Goal: Use online tool/utility: Utilize a website feature to perform a specific function

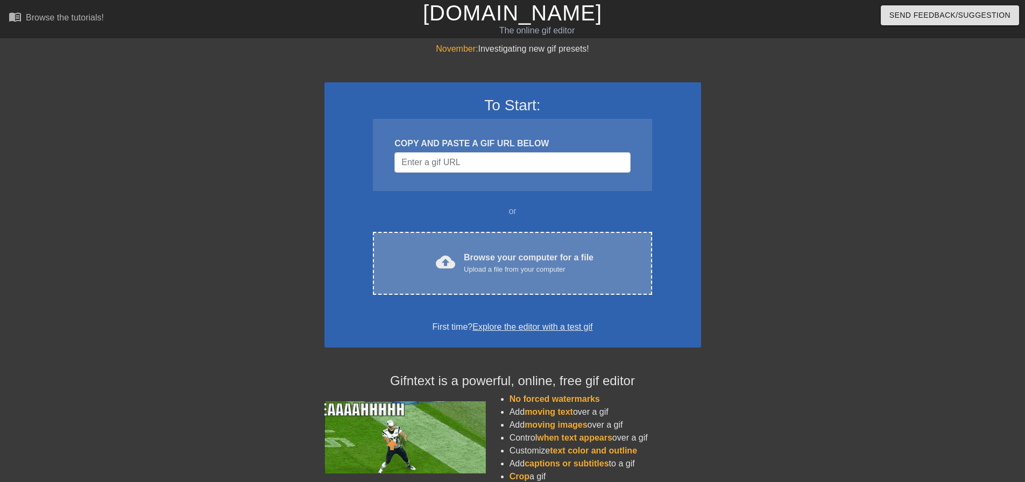
click at [534, 267] on div "Upload a file from your computer" at bounding box center [529, 269] width 130 height 11
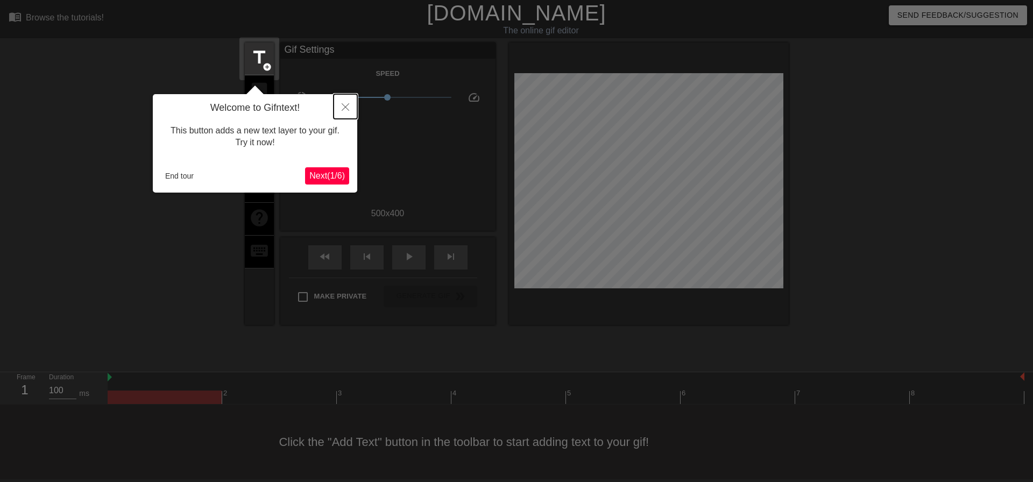
click at [348, 108] on icon "Close" at bounding box center [346, 107] width 8 height 8
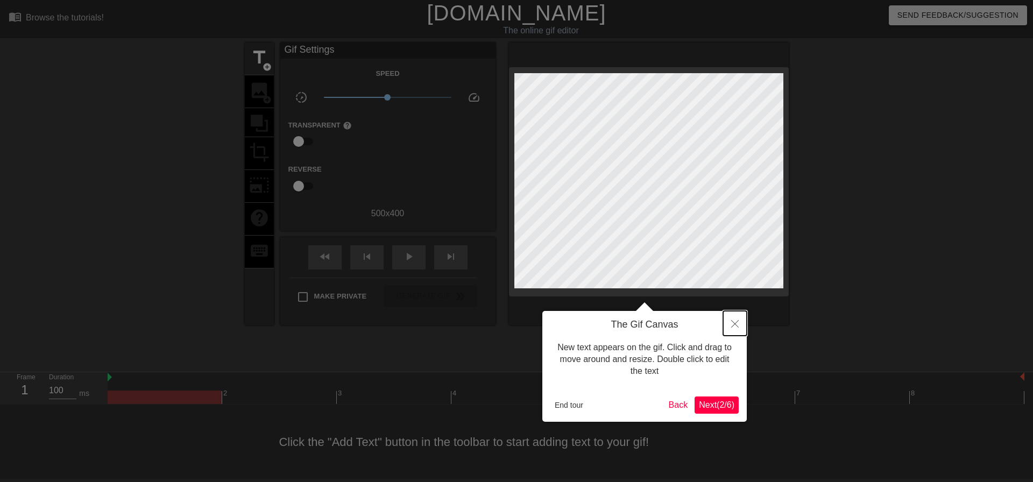
click at [736, 324] on icon "Close" at bounding box center [735, 324] width 8 height 8
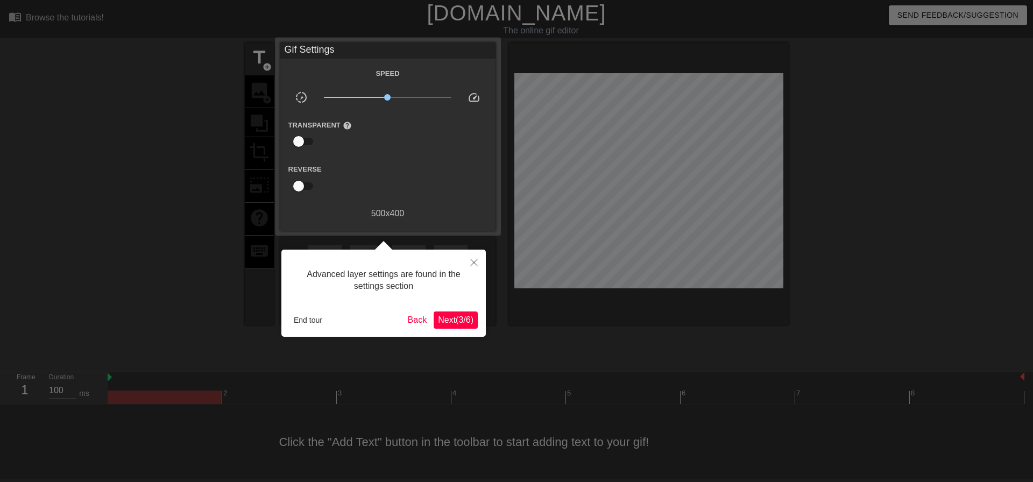
click at [456, 324] on span "Next ( 3 / 6 )" at bounding box center [455, 319] width 35 height 9
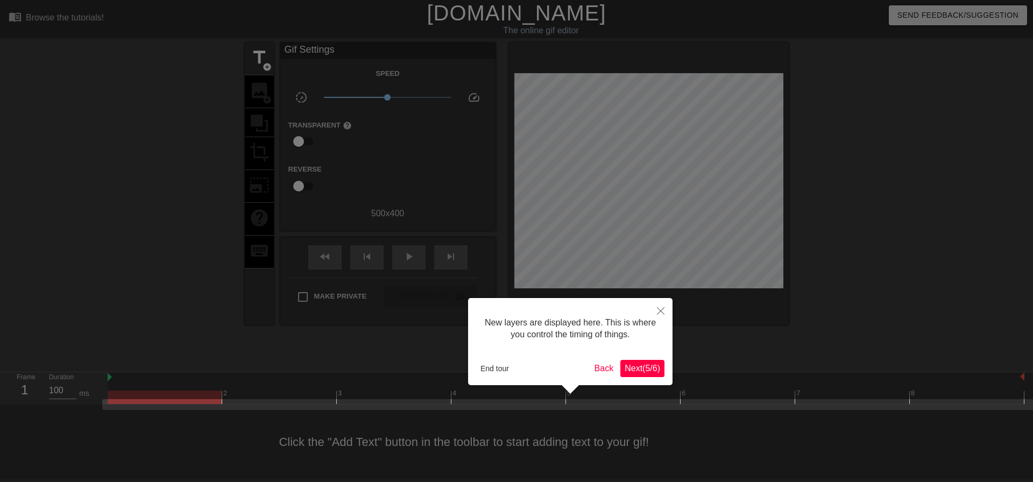
click at [651, 367] on span "Next ( 5 / 6 )" at bounding box center [641, 368] width 35 height 9
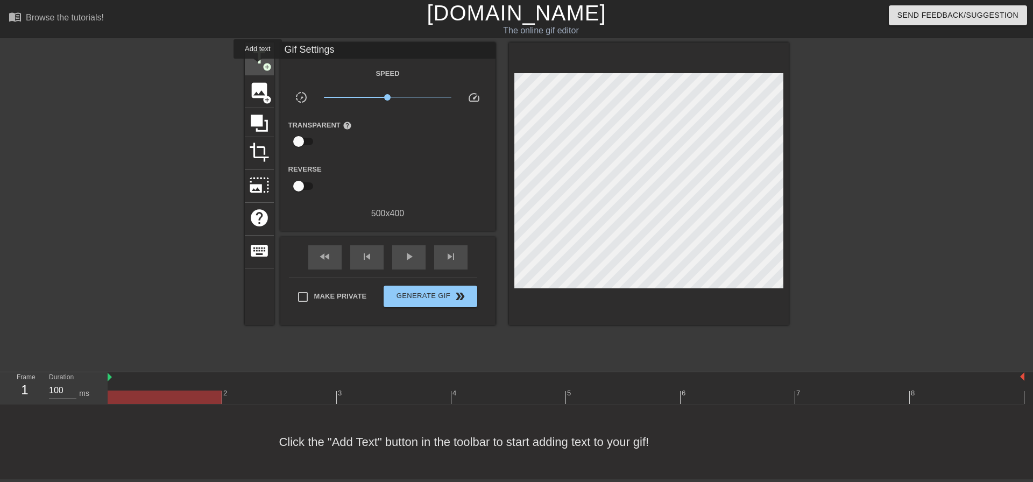
click at [258, 66] on span "title" at bounding box center [259, 57] width 20 height 20
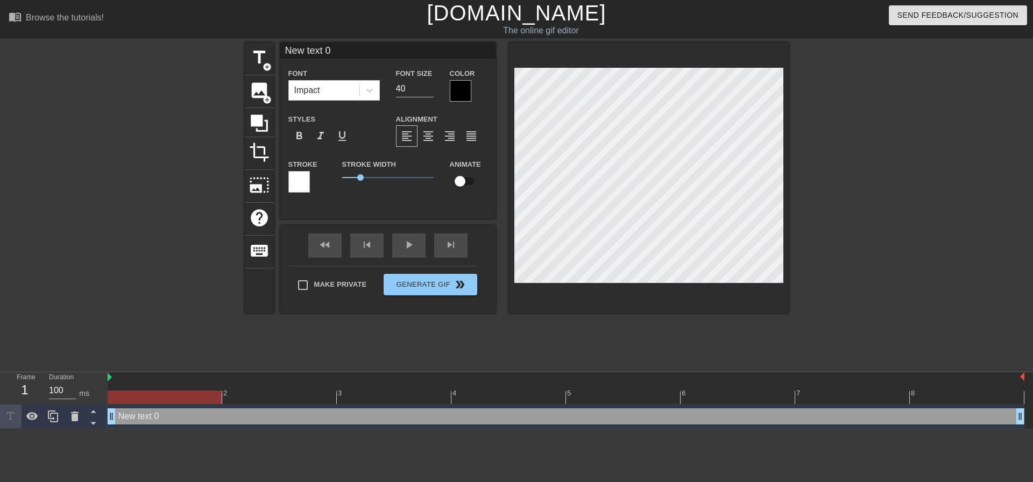
scroll to position [2, 2]
type input "H"
type textarea "H"
type input "Ha"
type textarea "Ha"
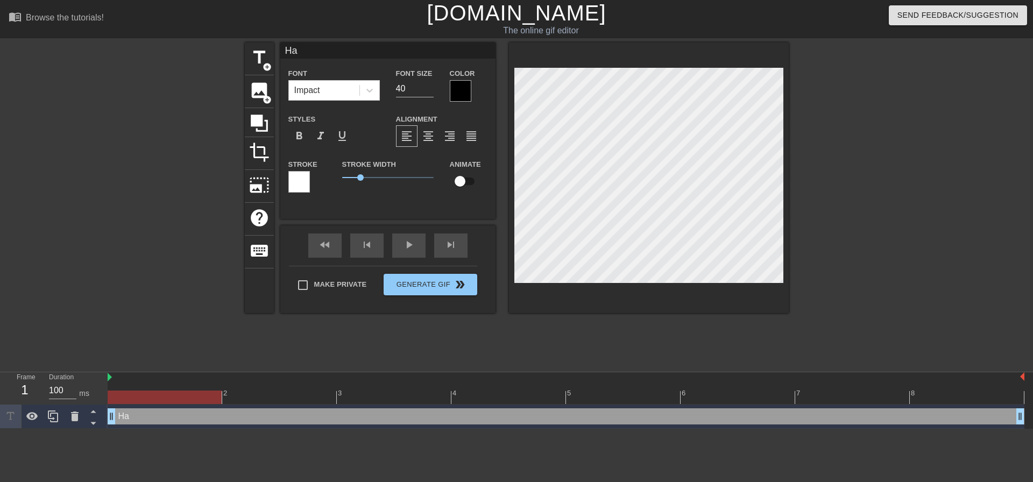
type input "Hap"
type textarea "Hap"
type input "Happ"
type textarea "Happ"
type input "Happy"
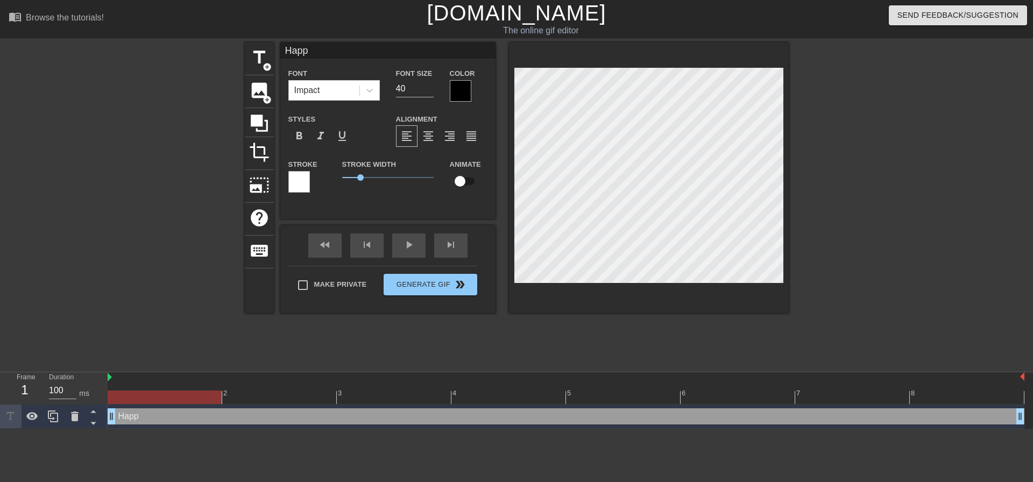
type textarea "Happy"
type input "Happy"
type textarea "Happy"
type input "Happy B"
type textarea "Happy B"
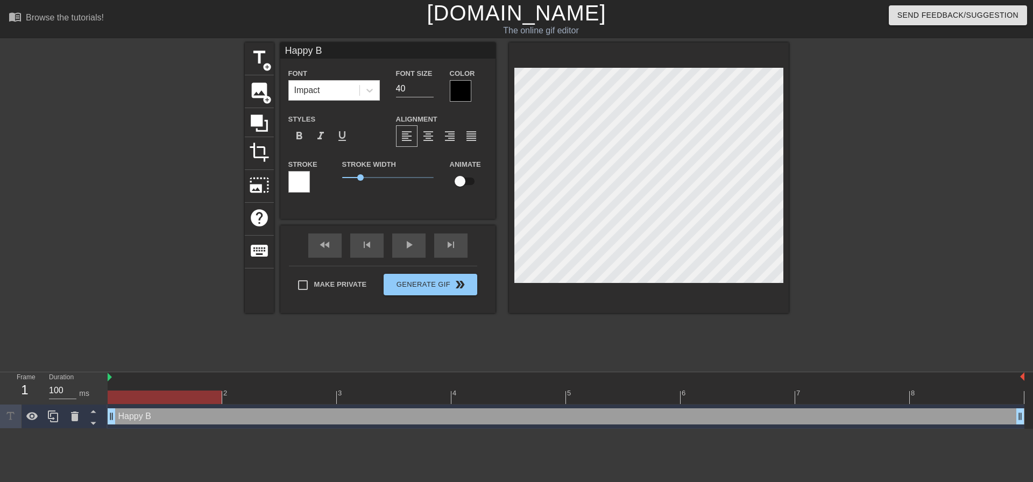
type input "Happy Bi"
type textarea "Happy Bi"
type input "Happy Bir"
type textarea "Happy Bir"
type input "Happy Birt"
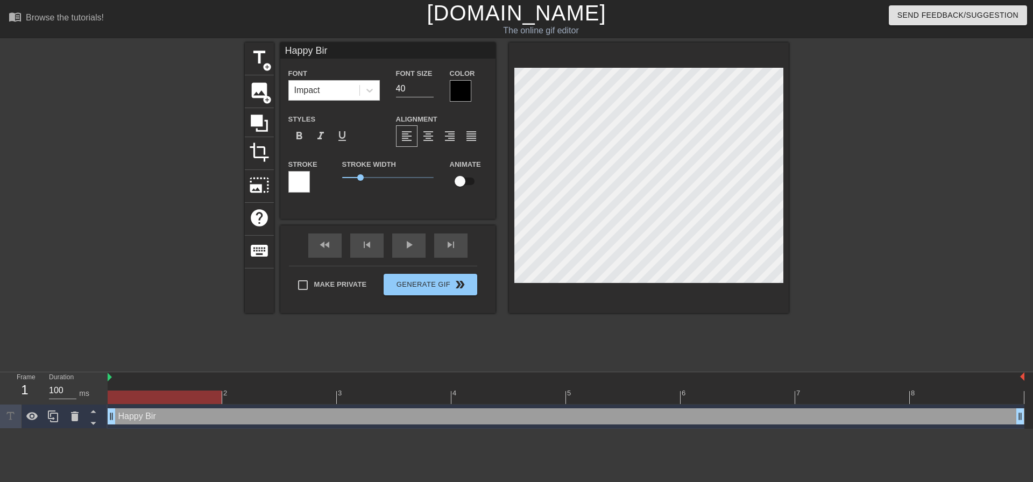
type textarea "Happy Birt"
type input "Happy Birth"
type textarea "Happy Birth"
type input "Happy Birthd"
type textarea "Happy Birthd"
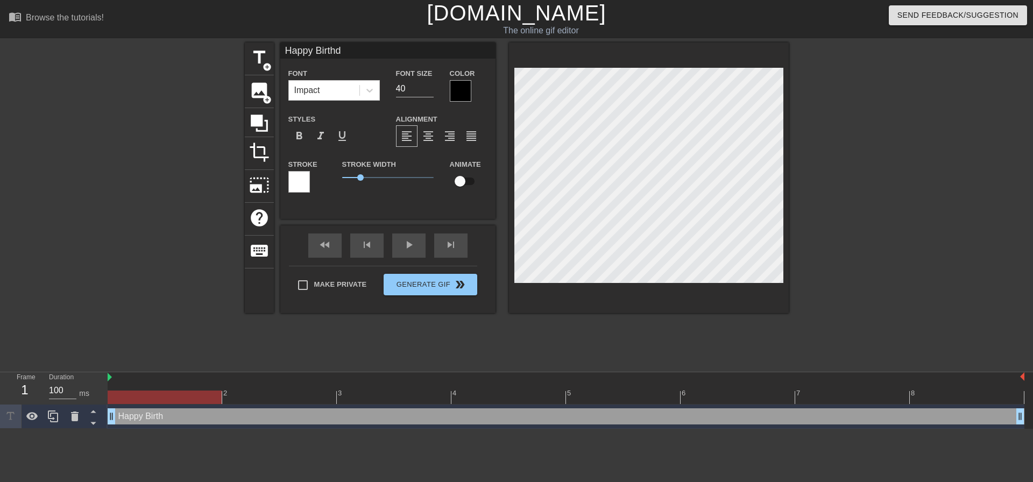
type input "Happy Birthda"
type textarea "Happy Birthda"
type input "Happy Birthday"
type textarea "Happy Birthday"
type input "Happy Birthday"
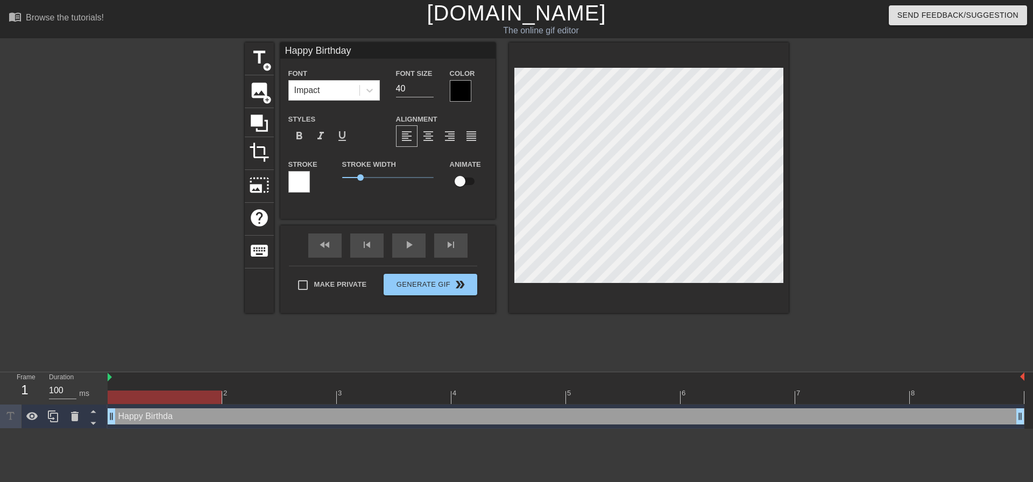
type textarea "Happy Birthday"
type input "Happy Birthday A"
type textarea "Happy Birthday A"
type input "Happy Birthday Ad"
type textarea "Happy Birthday Ad"
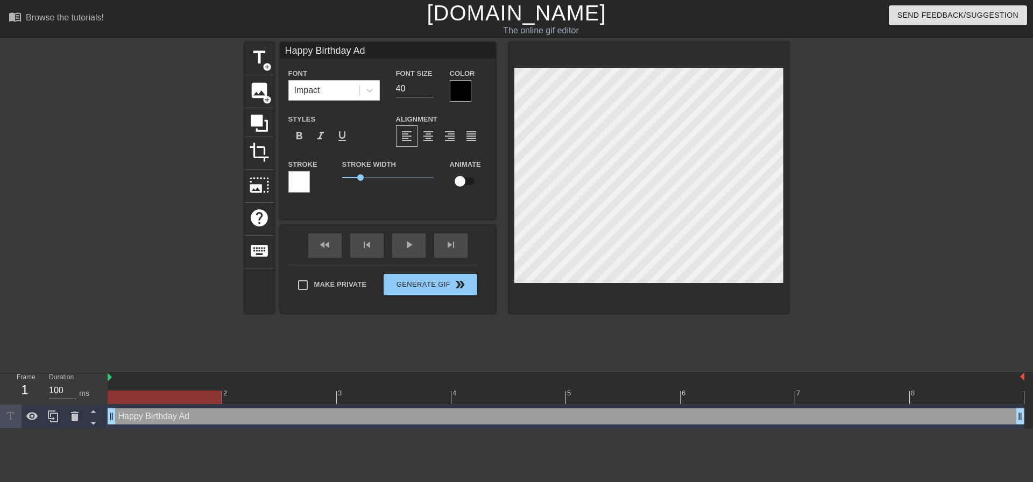
scroll to position [2, 5]
type input "Happy Birthday [PERSON_NAME]"
type textarea "Happy Birthday [PERSON_NAME]"
type input "Happy Birthday [PERSON_NAME]"
type textarea "Happy Birthday [PERSON_NAME]"
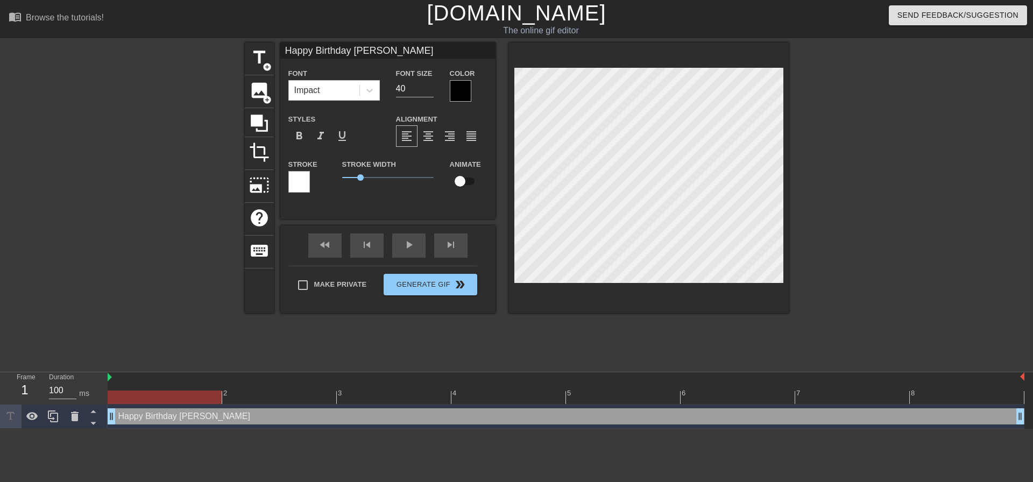
type input "Happy Birthday [PERSON_NAME]!"
type textarea "Happy Birthday [PERSON_NAME]!"
click at [368, 88] on icon at bounding box center [369, 90] width 11 height 11
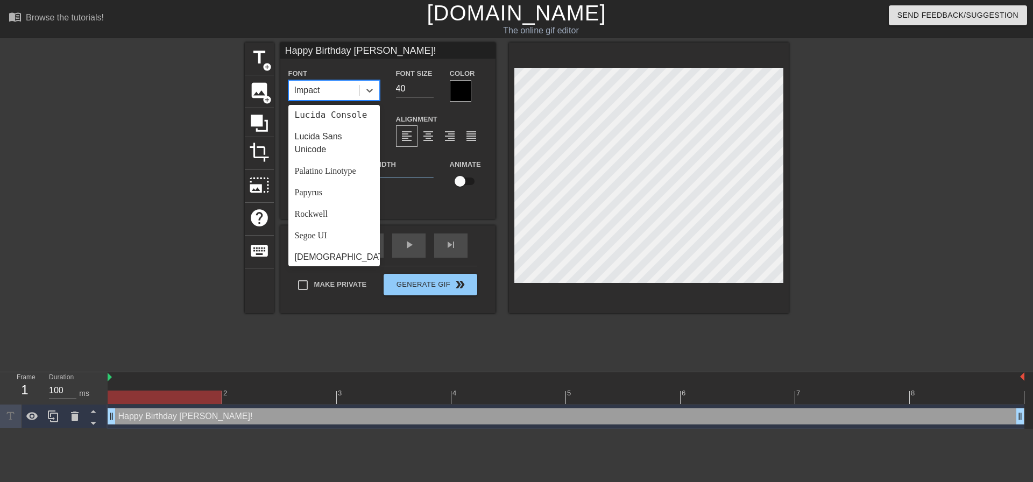
scroll to position [323, 0]
click at [328, 181] on div "Papyrus" at bounding box center [333, 174] width 91 height 22
click at [369, 97] on div at bounding box center [369, 90] width 19 height 19
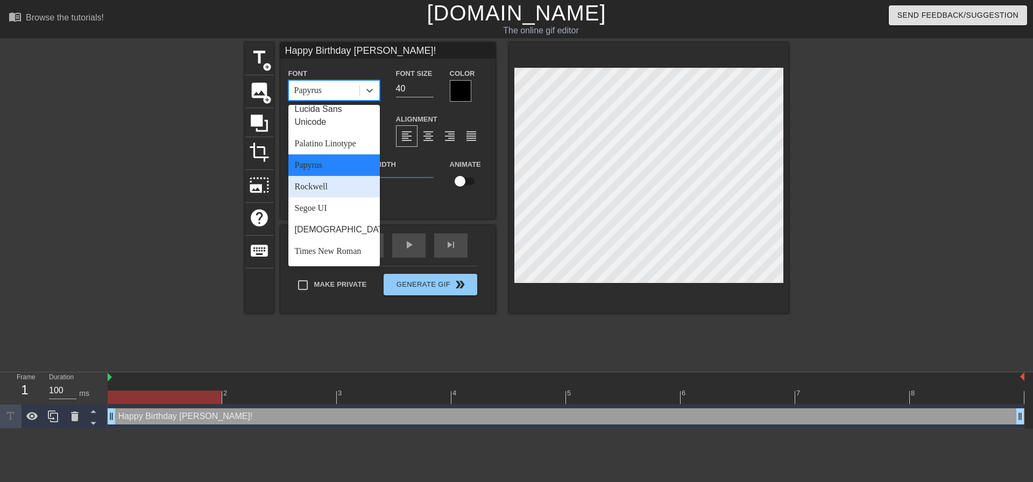
scroll to position [278, 0]
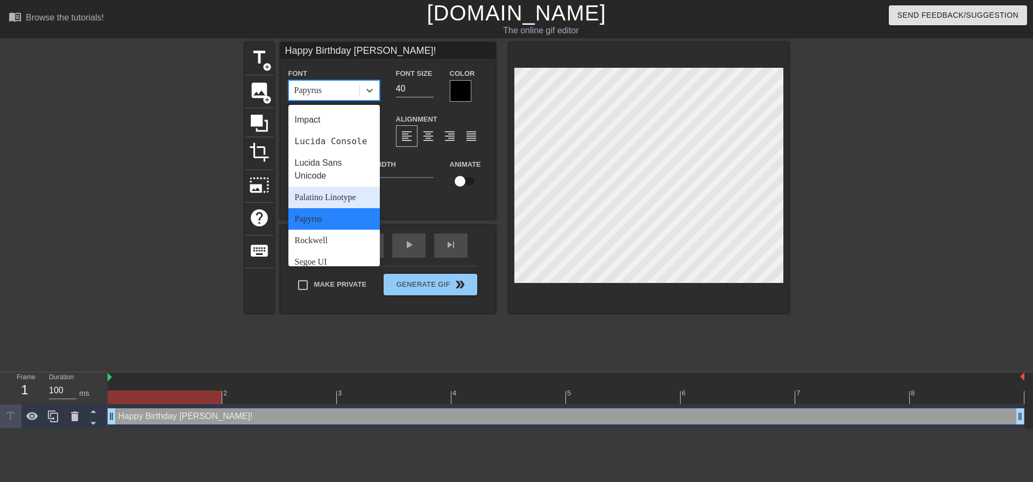
click at [329, 208] on div "Palatino Linotype" at bounding box center [333, 198] width 91 height 22
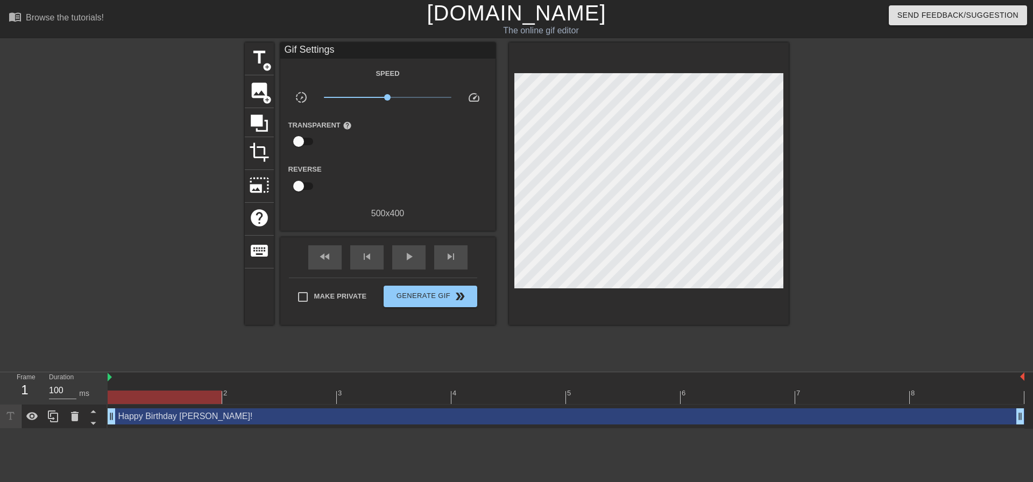
click at [934, 190] on div at bounding box center [881, 203] width 161 height 323
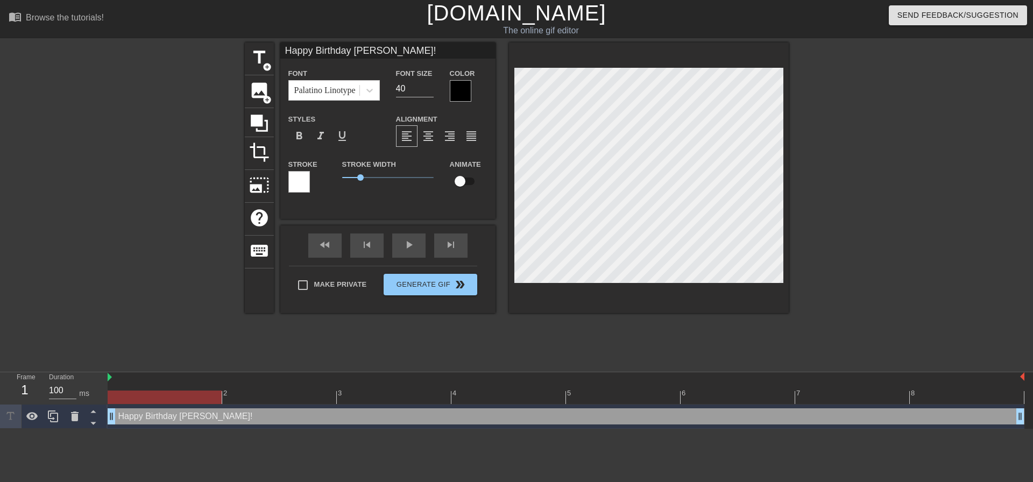
scroll to position [2, 4]
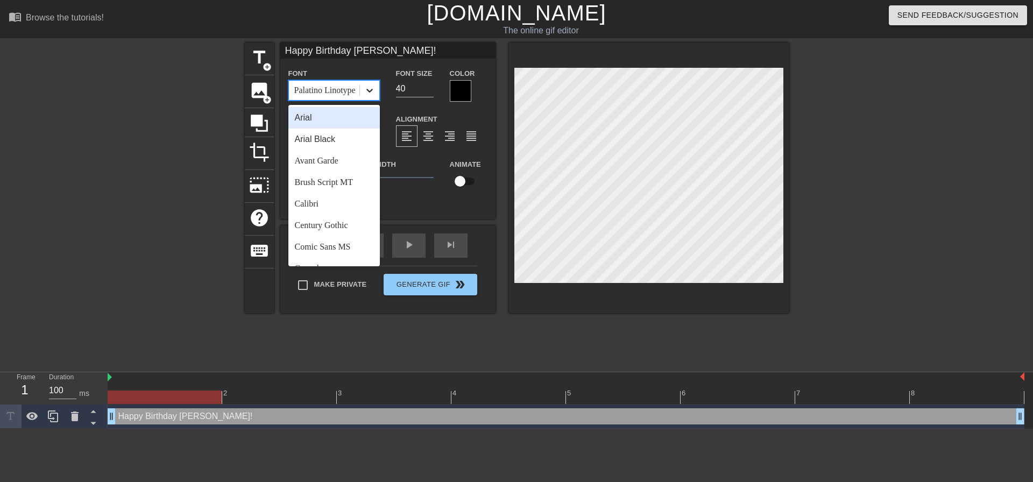
click at [372, 88] on icon at bounding box center [369, 90] width 11 height 11
click at [324, 249] on div "Comic Sans MS" at bounding box center [333, 247] width 91 height 22
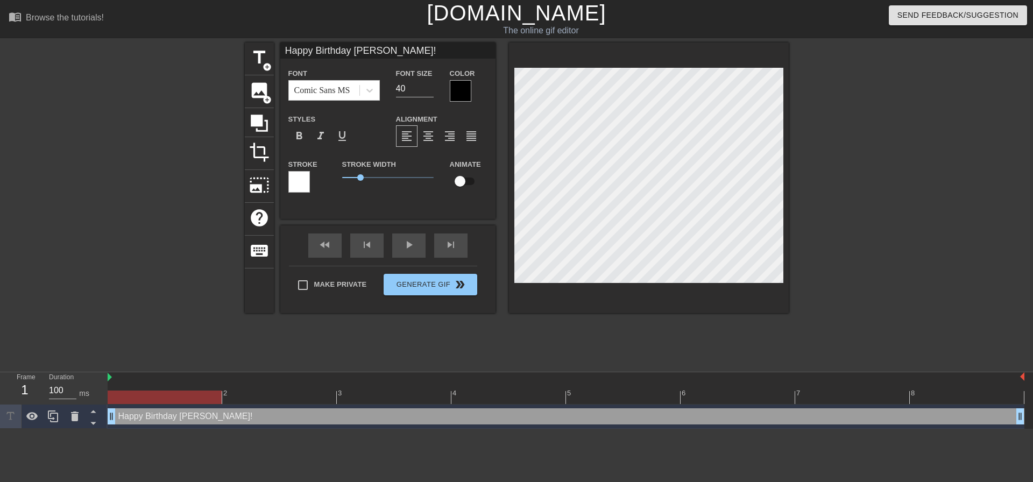
scroll to position [2, 3]
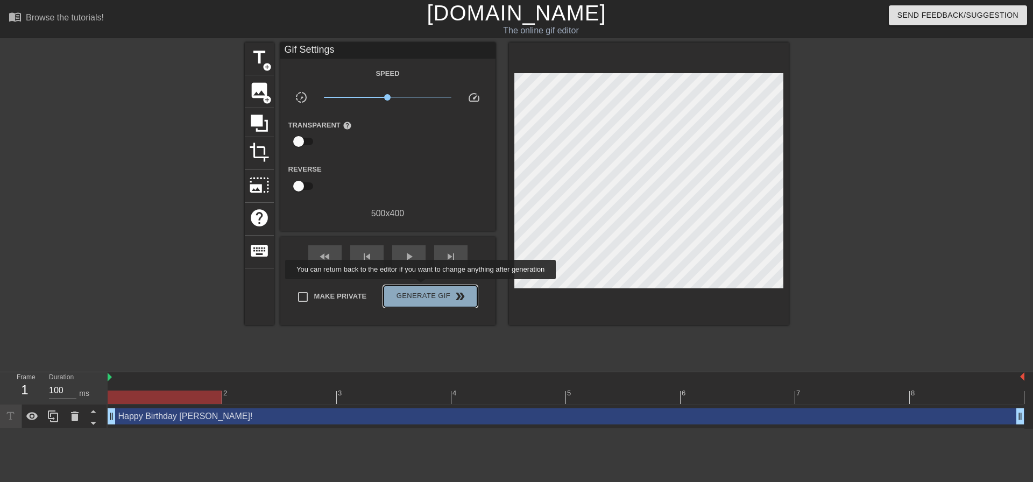
click at [422, 287] on button "Generate Gif double_arrow" at bounding box center [429, 297] width 93 height 22
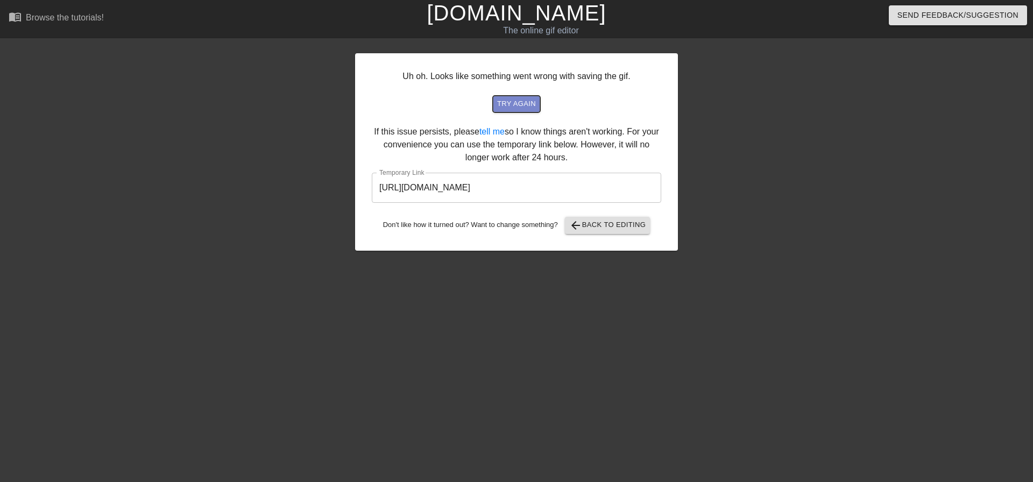
click at [508, 101] on span "try again" at bounding box center [516, 104] width 39 height 12
